Goal: Information Seeking & Learning: Learn about a topic

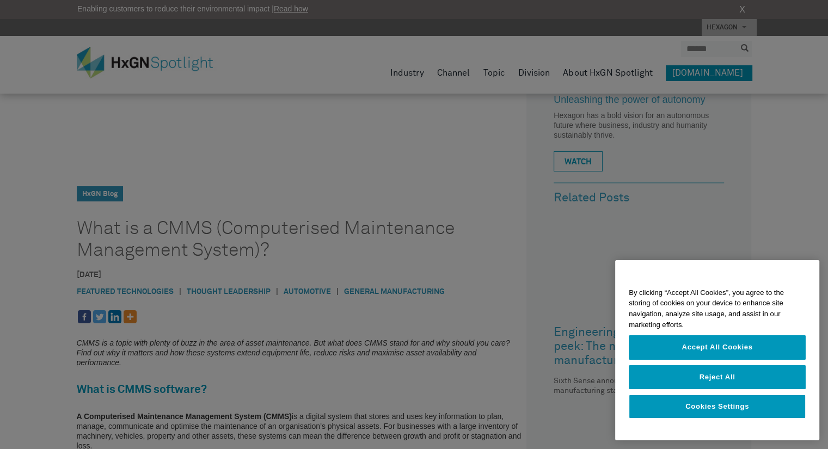
scroll to position [189, 0]
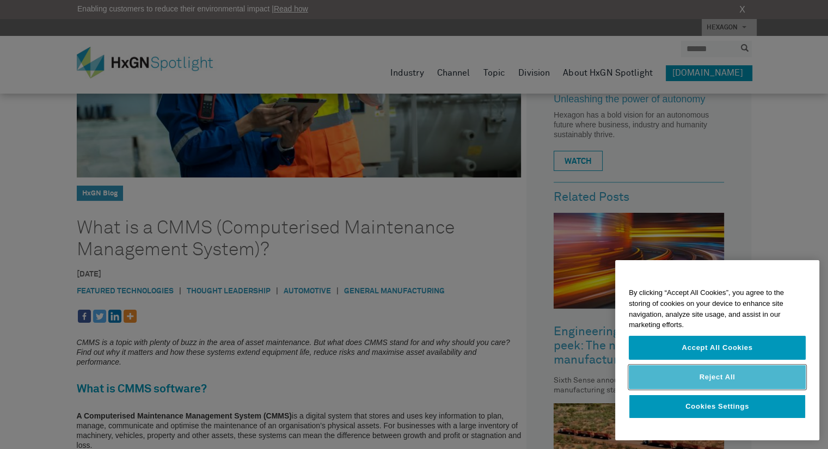
click at [715, 378] on button "Reject All" at bounding box center [717, 377] width 177 height 24
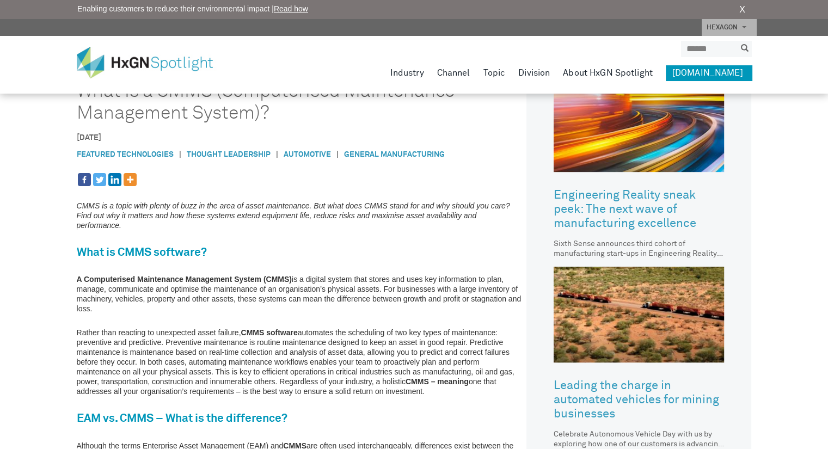
scroll to position [333, 0]
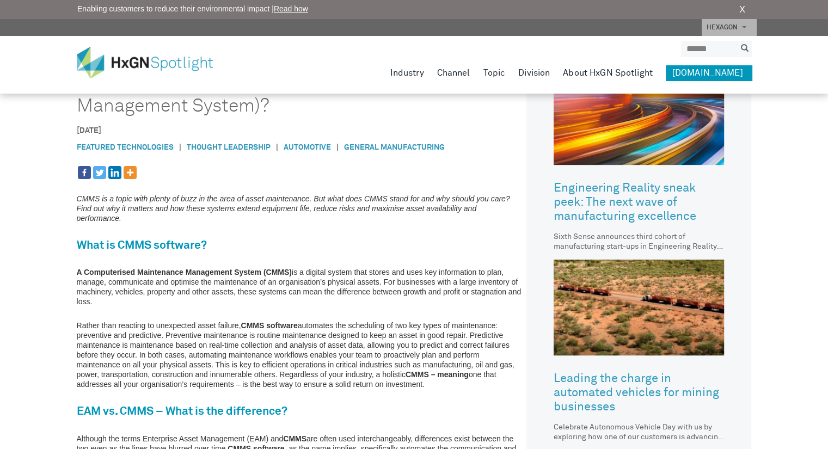
click at [457, 271] on p "A Computerised Maintenance Management System (CMMS) is a digital system that st…" at bounding box center [299, 286] width 445 height 39
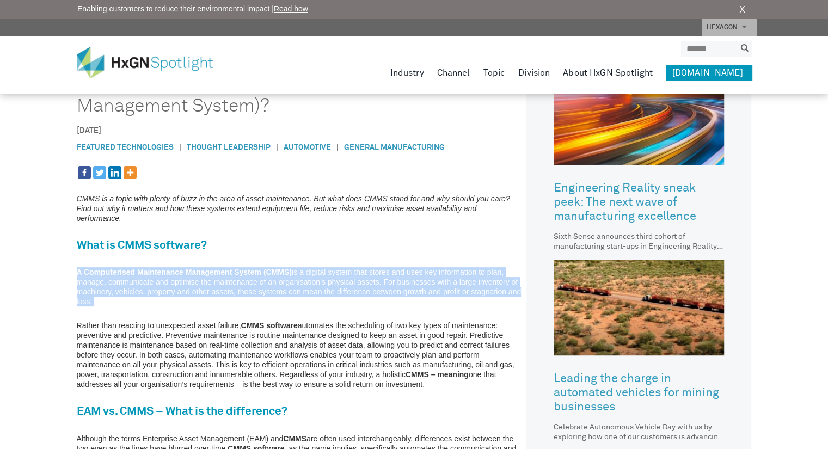
click at [457, 271] on p "A Computerised Maintenance Management System (CMMS) is a digital system that st…" at bounding box center [299, 286] width 445 height 39
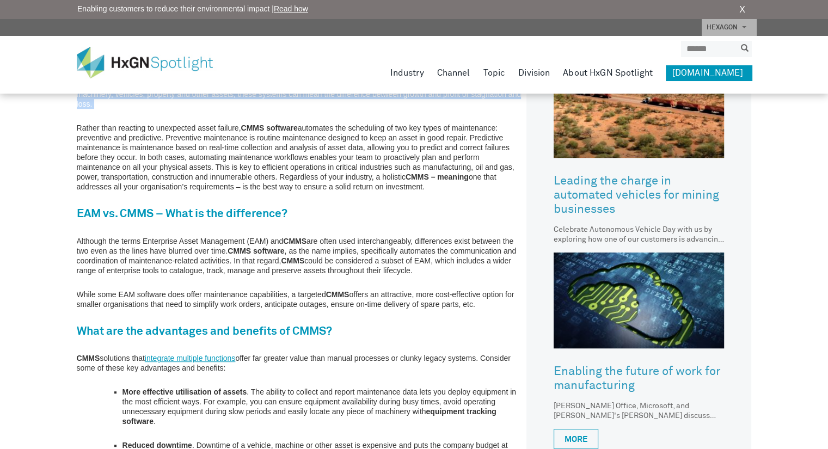
scroll to position [531, 0]
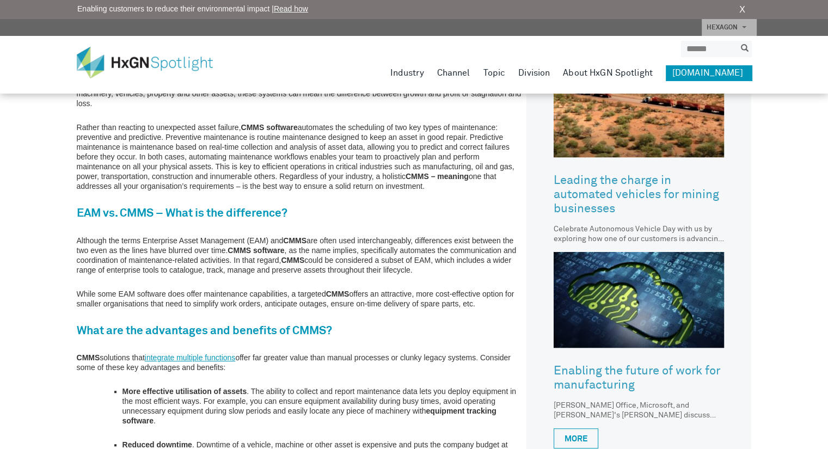
click at [340, 239] on p "Although the terms Enterprise Asset Management (EAM) and CMMS are often used in…" at bounding box center [299, 255] width 445 height 39
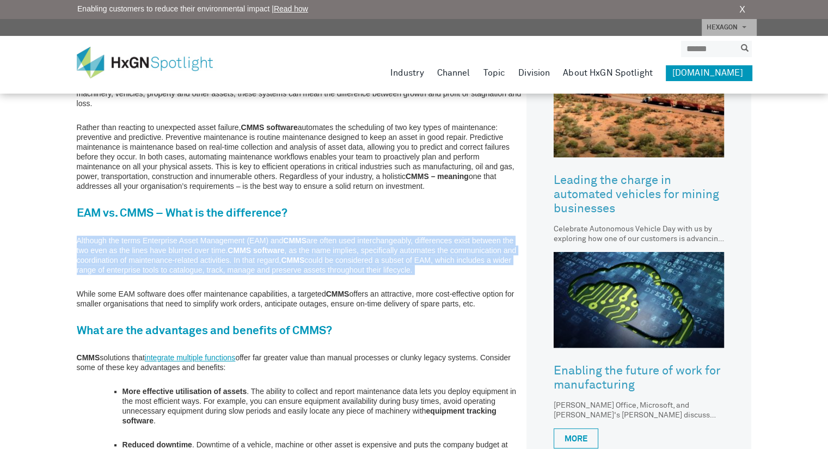
click at [340, 239] on p "Although the terms Enterprise Asset Management (EAM) and CMMS are often used in…" at bounding box center [299, 255] width 445 height 39
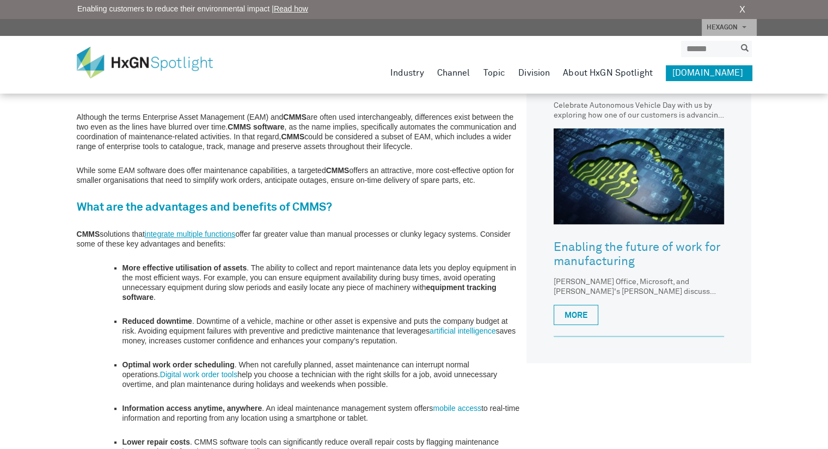
scroll to position [655, 0]
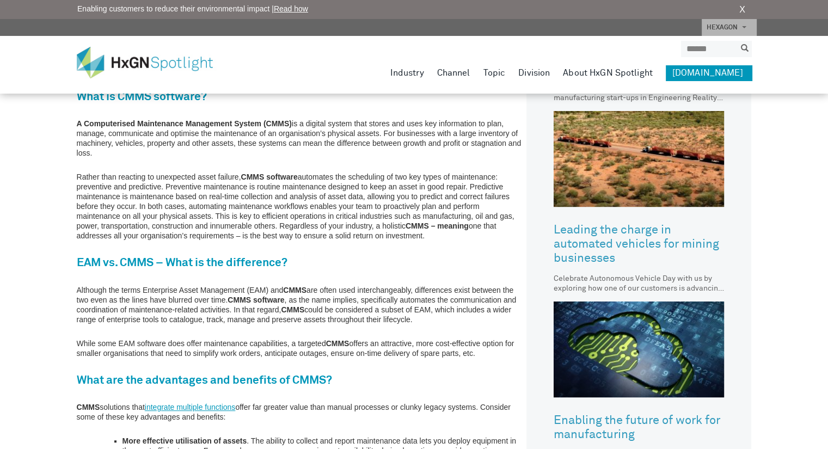
click at [345, 286] on p "Although the terms Enterprise Asset Management (EAM) and CMMS are often used in…" at bounding box center [299, 304] width 445 height 39
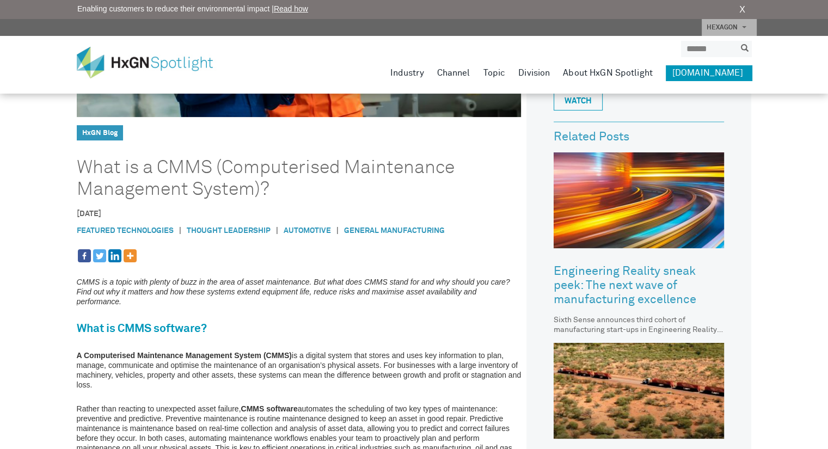
scroll to position [249, 0]
click at [291, 167] on h1 "What is a CMMS (Computerised Maintenance Management System)?" at bounding box center [283, 179] width 413 height 44
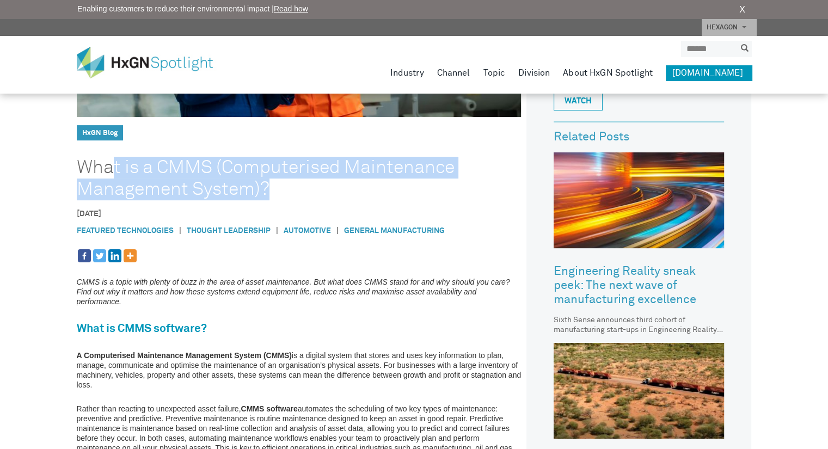
click at [291, 167] on h1 "What is a CMMS (Computerised Maintenance Management System)?" at bounding box center [283, 179] width 413 height 44
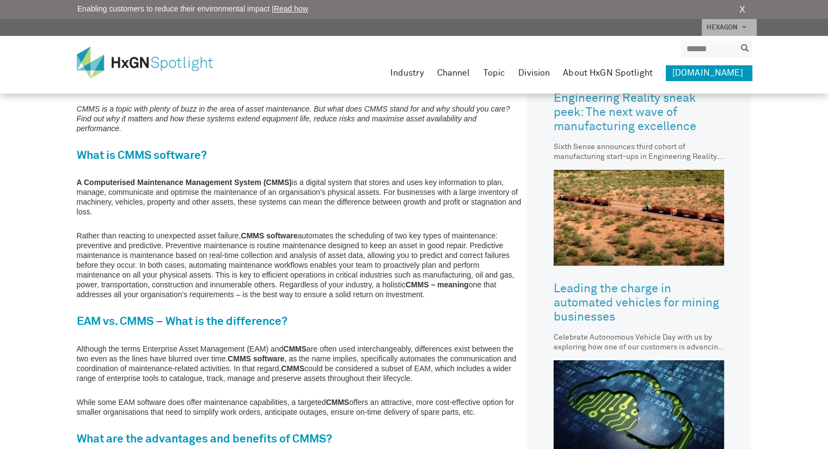
scroll to position [421, 0]
